Goal: Task Accomplishment & Management: Manage account settings

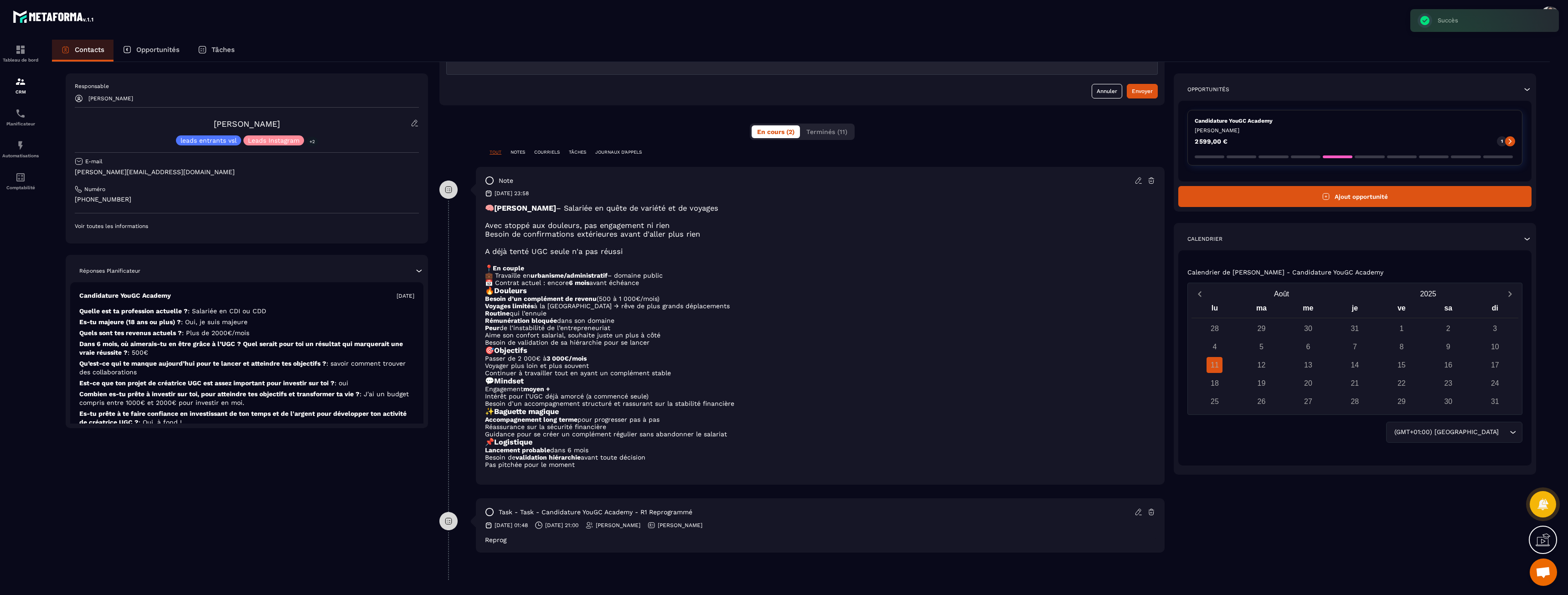
scroll to position [137, 0]
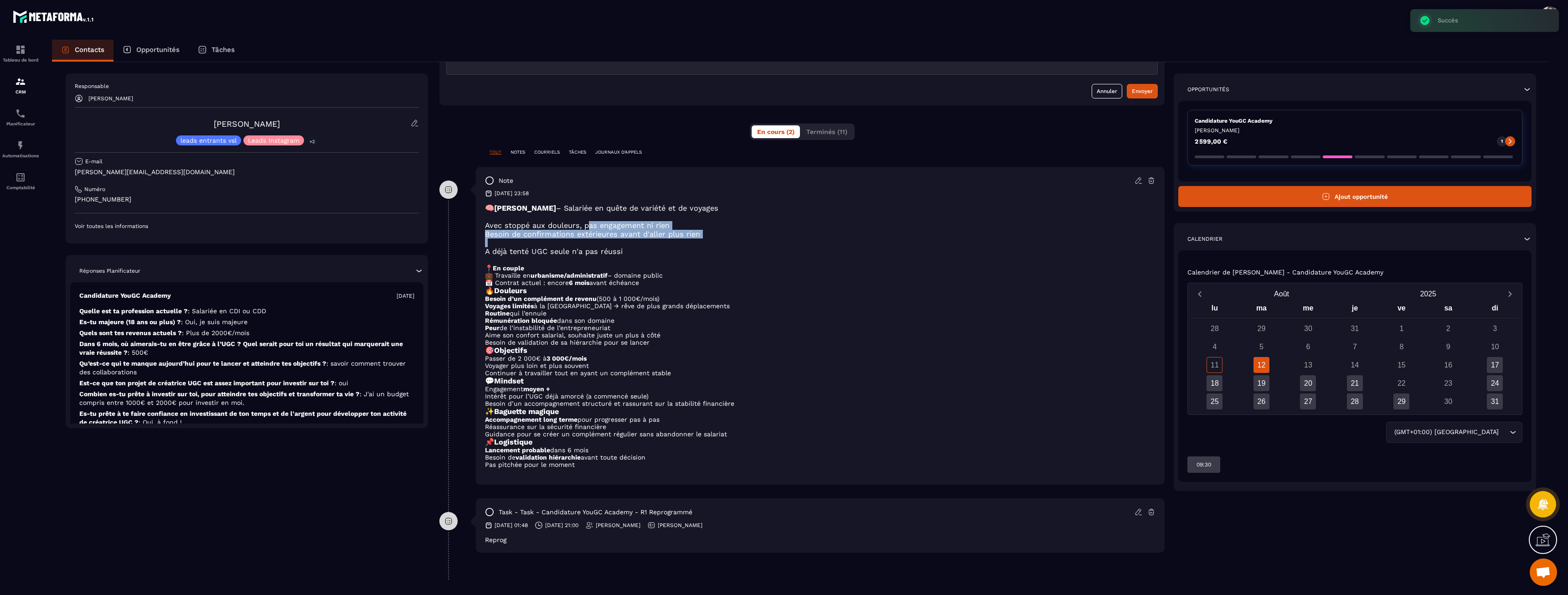
drag, startPoint x: 589, startPoint y: 216, endPoint x: 657, endPoint y: 234, distance: 70.3
click at [657, 234] on div "🧠 [PERSON_NAME] – Salariée en quête de variété et de voyages Avec stoppé aux do…" at bounding box center [821, 340] width 671 height 272
click at [657, 239] on h3 at bounding box center [821, 243] width 671 height 9
drag, startPoint x: 627, startPoint y: 220, endPoint x: 635, endPoint y: 245, distance: 26.2
click at [635, 245] on div "🧠 [PERSON_NAME] – Salariée en quête de variété et de voyages Avec stoppé aux do…" at bounding box center [821, 340] width 671 height 272
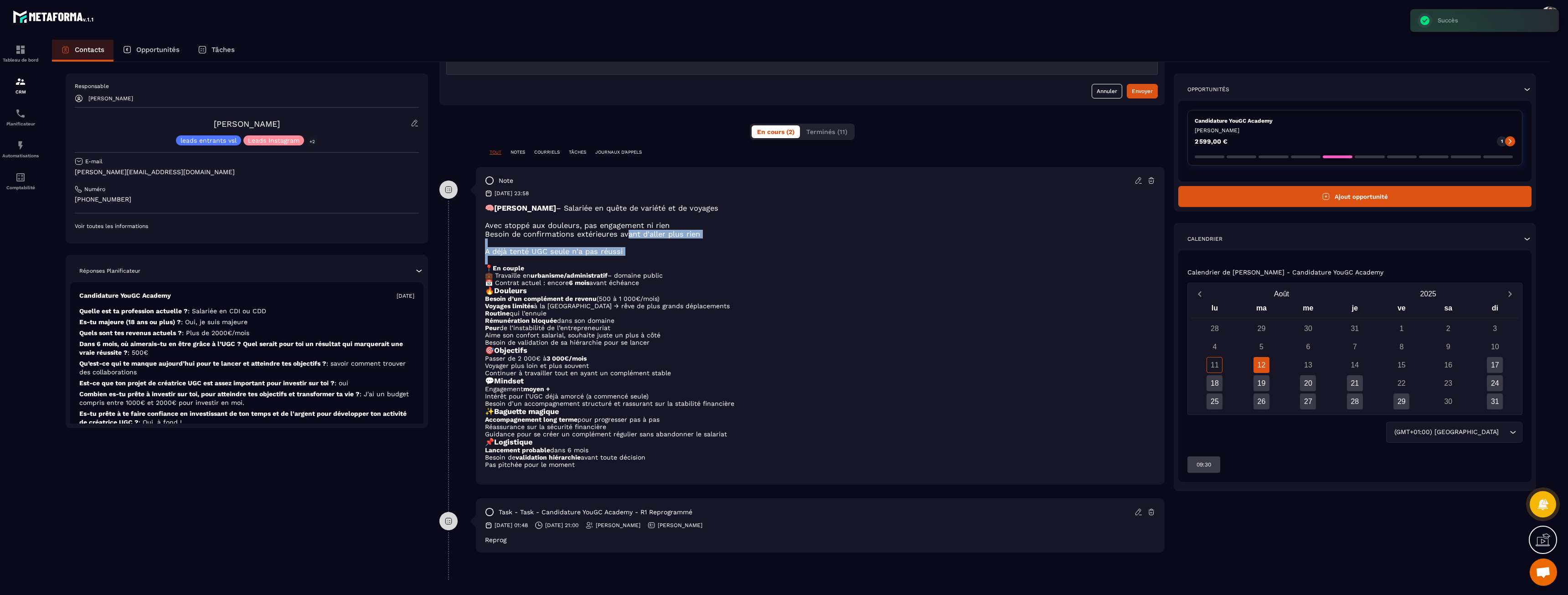
click at [635, 256] on h3 at bounding box center [821, 260] width 671 height 9
drag, startPoint x: 631, startPoint y: 243, endPoint x: 593, endPoint y: 230, distance: 40.2
click at [594, 230] on div "🧠 [PERSON_NAME] – Salariée en quête de variété et de voyages Avec stoppé aux do…" at bounding box center [821, 340] width 671 height 272
click at [593, 239] on h3 at bounding box center [821, 243] width 671 height 9
click at [1138, 177] on icon at bounding box center [1138, 180] width 8 height 8
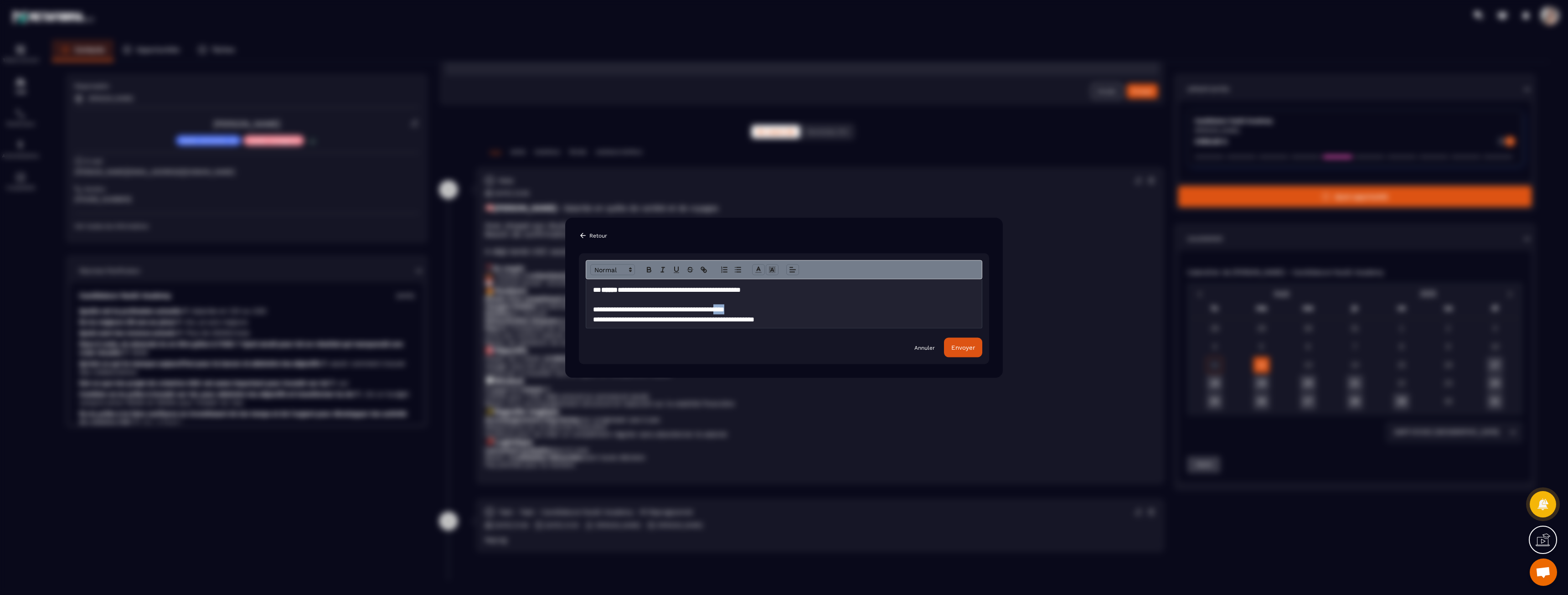
drag, startPoint x: 771, startPoint y: 313, endPoint x: 752, endPoint y: 313, distance: 19.0
click at [752, 313] on h3 "**********" at bounding box center [780, 309] width 375 height 10
drag, startPoint x: 797, startPoint y: 320, endPoint x: 767, endPoint y: 319, distance: 30.0
click at [767, 319] on div "**********" at bounding box center [784, 303] width 396 height 49
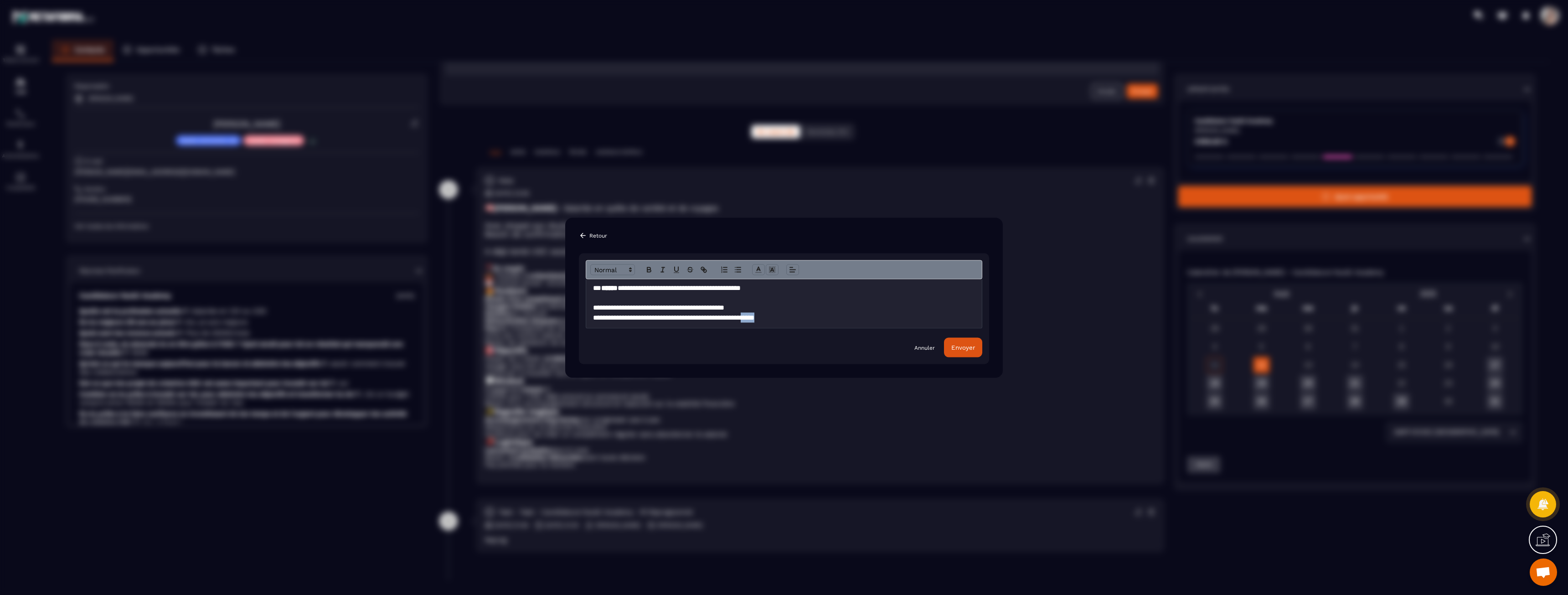
drag, startPoint x: 777, startPoint y: 316, endPoint x: 799, endPoint y: 317, distance: 22.0
click at [799, 317] on h3 "**********" at bounding box center [780, 317] width 375 height 10
click at [982, 348] on button "Envoyer" at bounding box center [963, 347] width 38 height 19
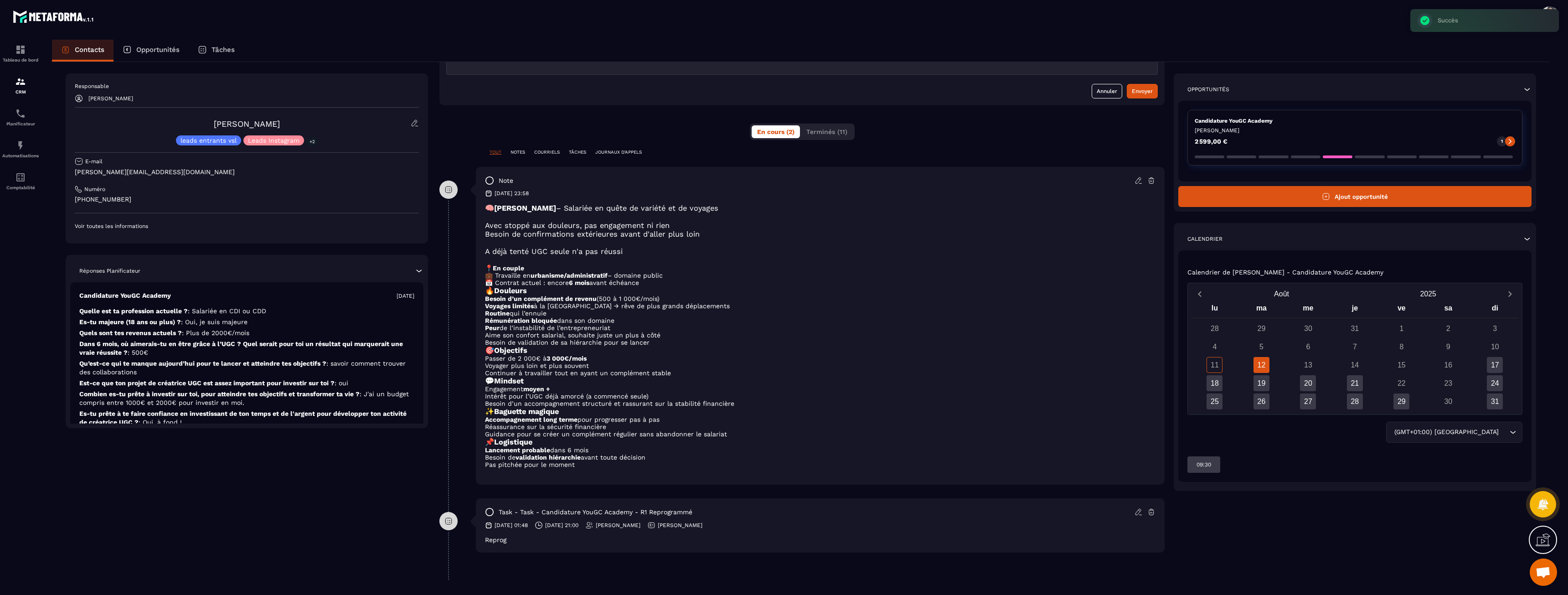
scroll to position [137, 0]
click at [492, 511] on icon at bounding box center [489, 512] width 9 height 9
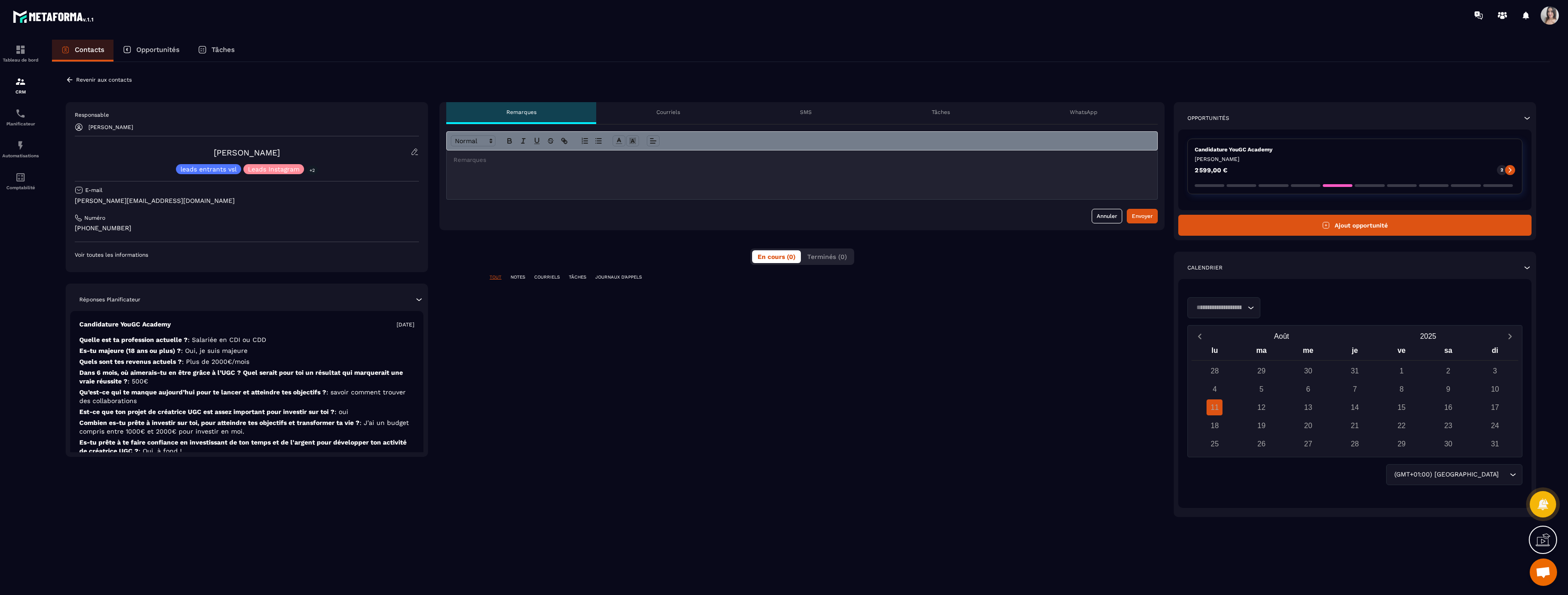
scroll to position [0, 0]
